Goal: Obtain resource: Download file/media

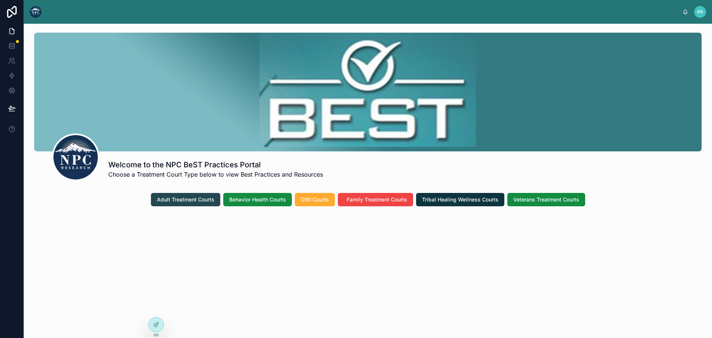
click at [191, 198] on span "Adult Treatment Courts" at bounding box center [185, 199] width 57 height 7
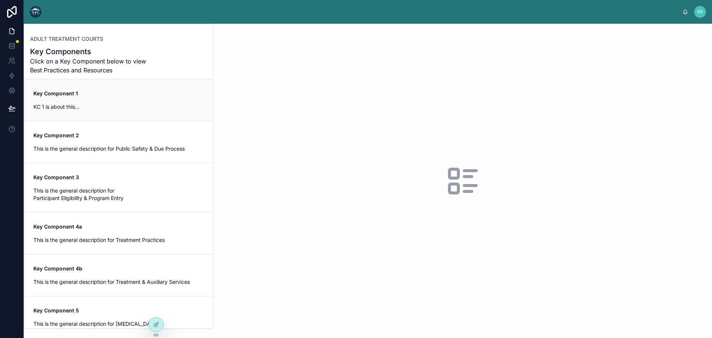
click at [59, 102] on div "Key Component 1 KC 1 is about this..." at bounding box center [118, 100] width 171 height 21
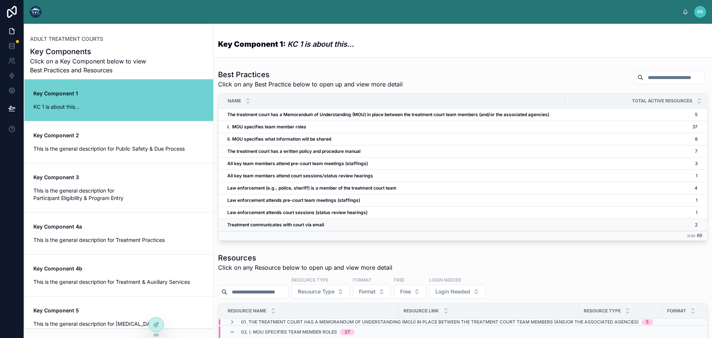
scroll to position [74, 0]
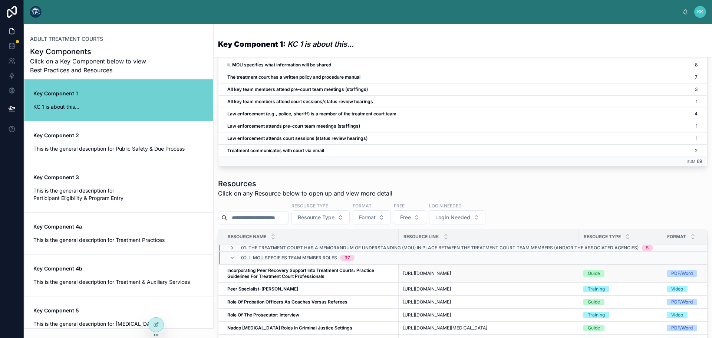
click at [288, 279] on strong "Incorporating Peer Recovery Support Into Treatment Courts: Practice Guidelines …" at bounding box center [301, 272] width 148 height 11
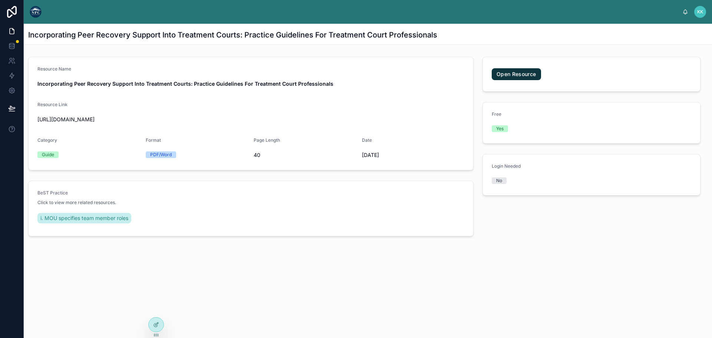
click at [69, 118] on span "https://allrise.org/wp-content/uploads/2023/12/Incorporating-Peer-Recovery-Supp…" at bounding box center [250, 119] width 427 height 7
click at [504, 70] on link "Open Resource" at bounding box center [515, 74] width 49 height 12
click at [315, 158] on span "40" at bounding box center [305, 154] width 102 height 7
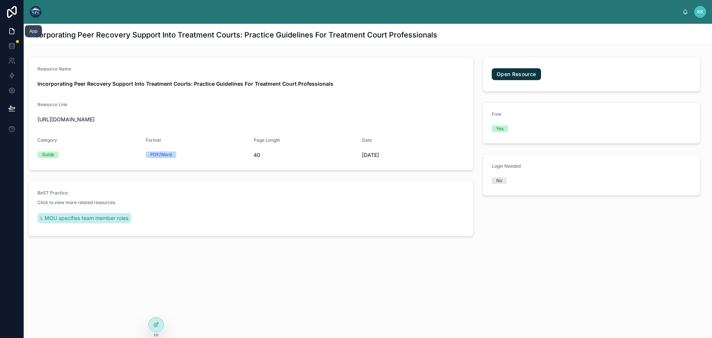
click at [10, 34] on icon at bounding box center [12, 32] width 4 height 6
click at [12, 87] on icon at bounding box center [11, 90] width 7 height 7
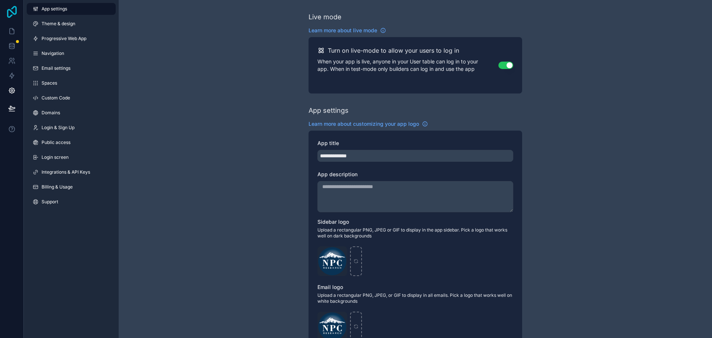
click at [10, 16] on icon at bounding box center [12, 12] width 10 height 12
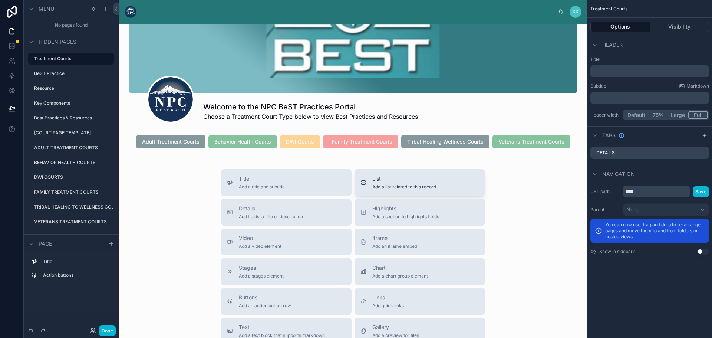
scroll to position [74, 0]
